Goal: Task Accomplishment & Management: Manage account settings

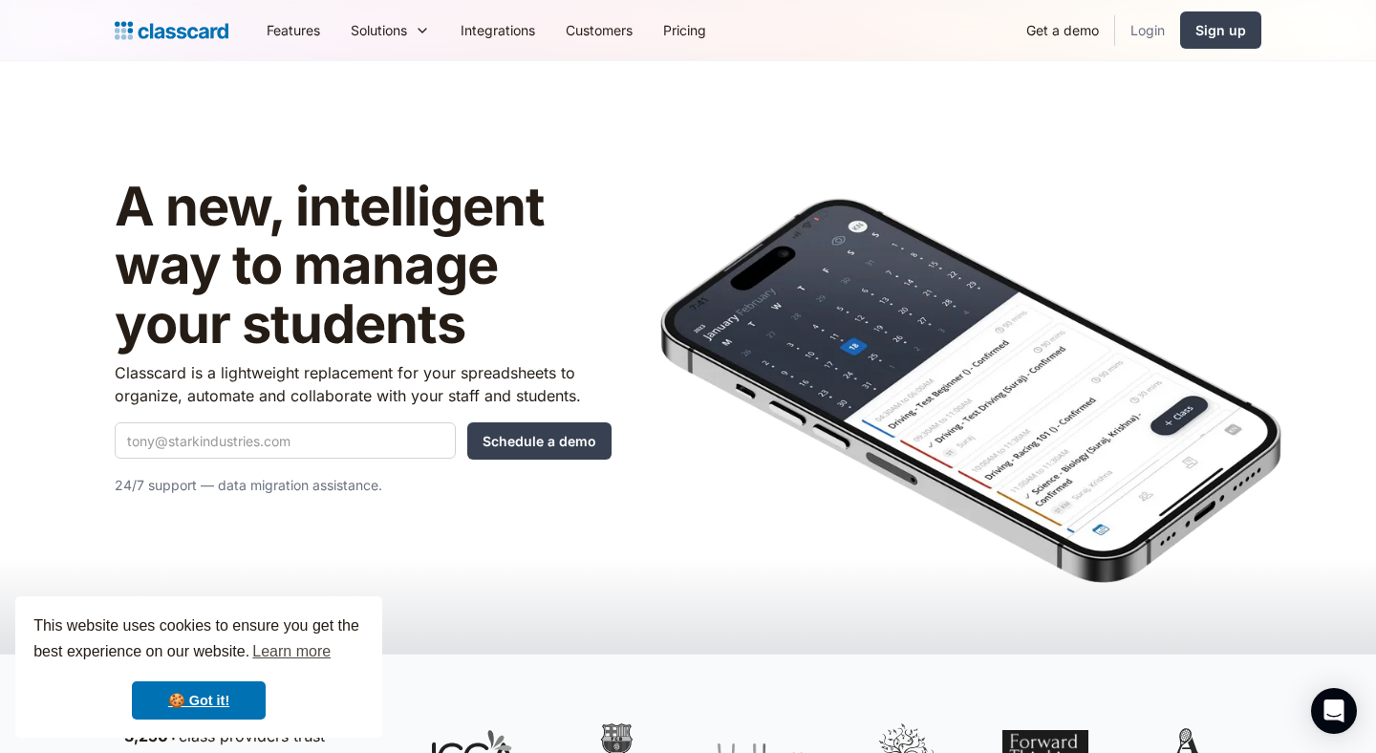
click at [1146, 29] on link "Login" at bounding box center [1147, 30] width 65 height 43
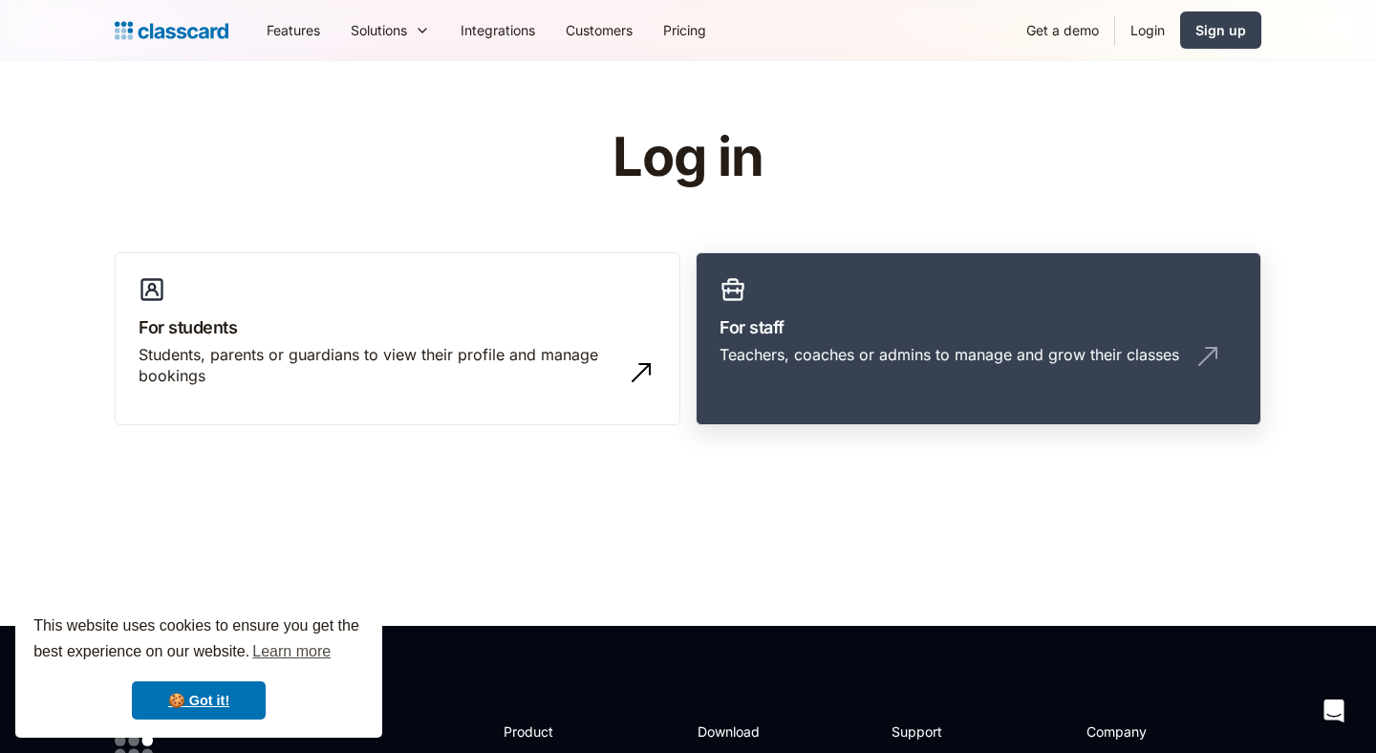
click at [804, 295] on link "For staff Teachers, coaches or admins to manage and grow their classes" at bounding box center [978, 339] width 566 height 174
